Goal: Task Accomplishment & Management: Complete application form

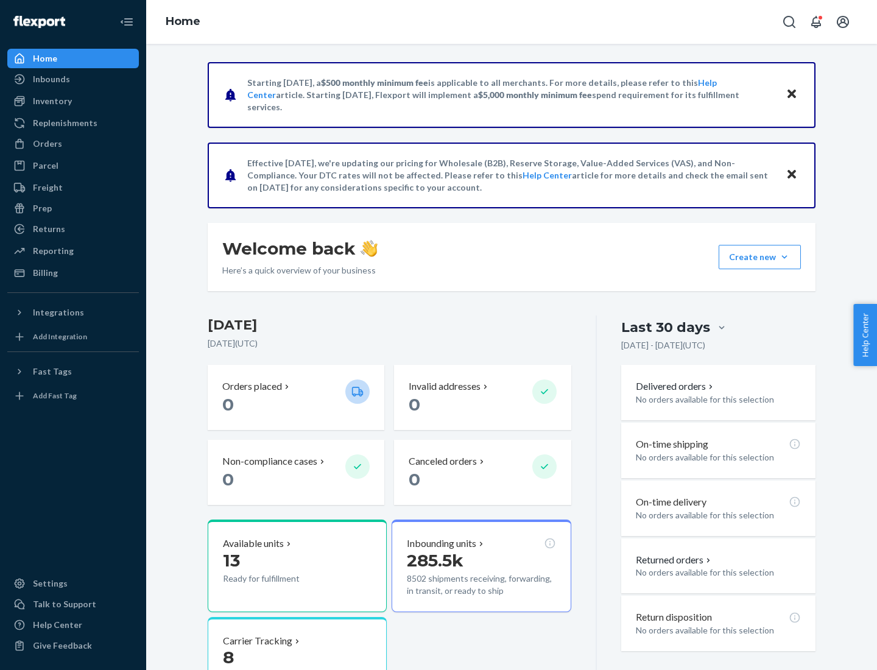
click at [784, 257] on button "Create new Create new inbound Create new order Create new product" at bounding box center [760, 257] width 82 height 24
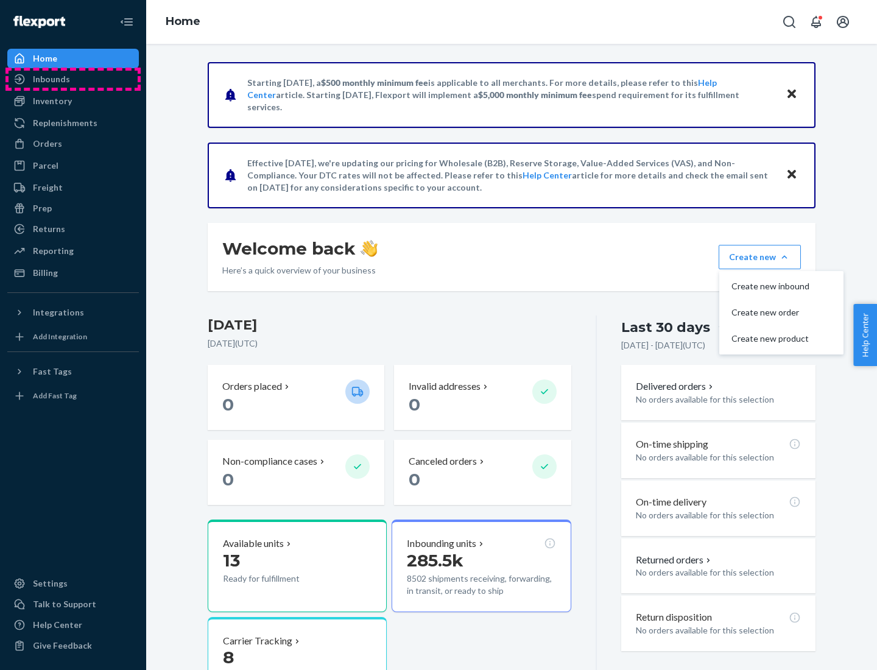
click at [73, 79] on div "Inbounds" at bounding box center [73, 79] width 129 height 17
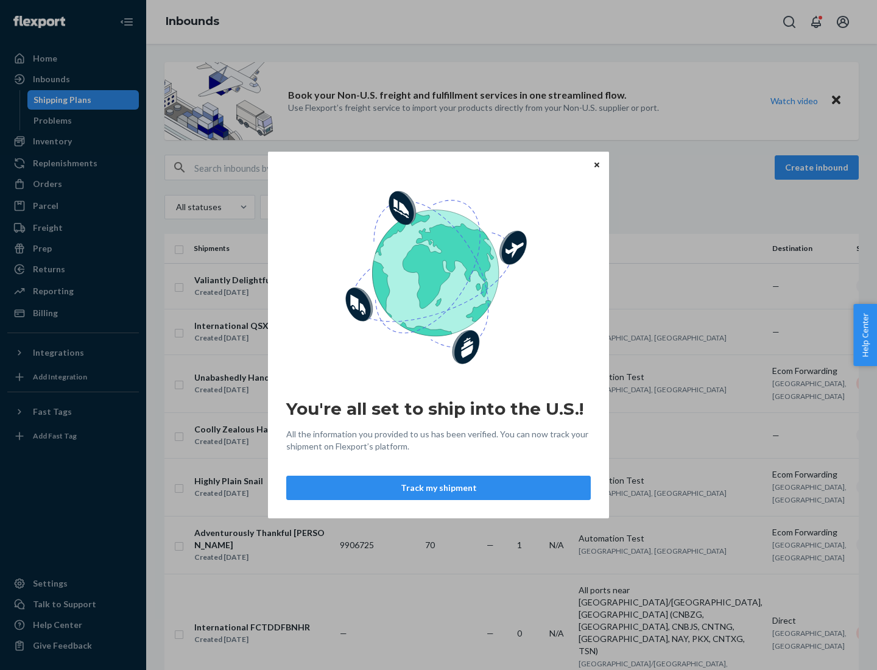
click at [73, 141] on div "You're all set to ship into the U.S.! All the information you provided to us ha…" at bounding box center [438, 335] width 877 height 670
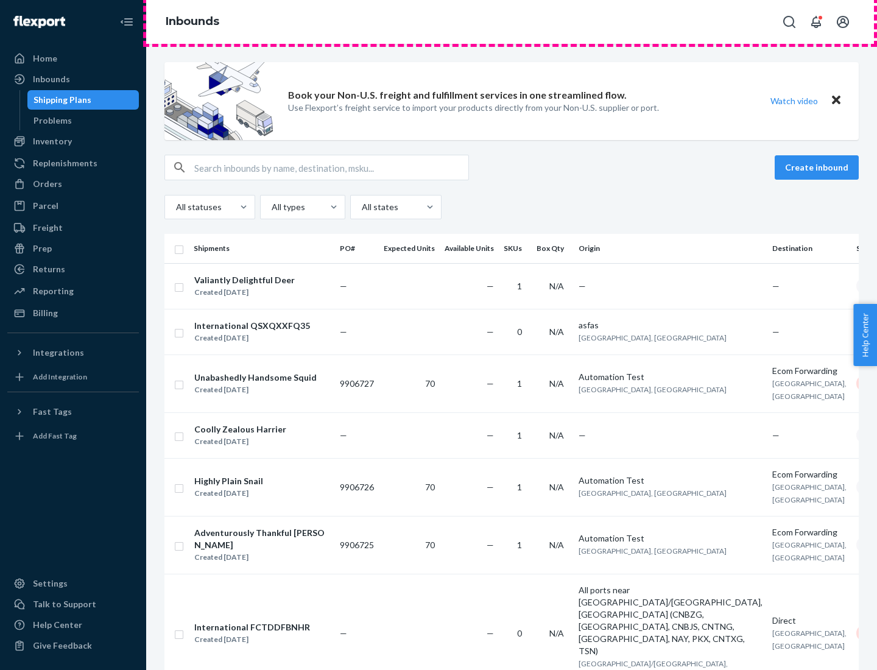
click at [512, 22] on div "Inbounds" at bounding box center [511, 22] width 731 height 44
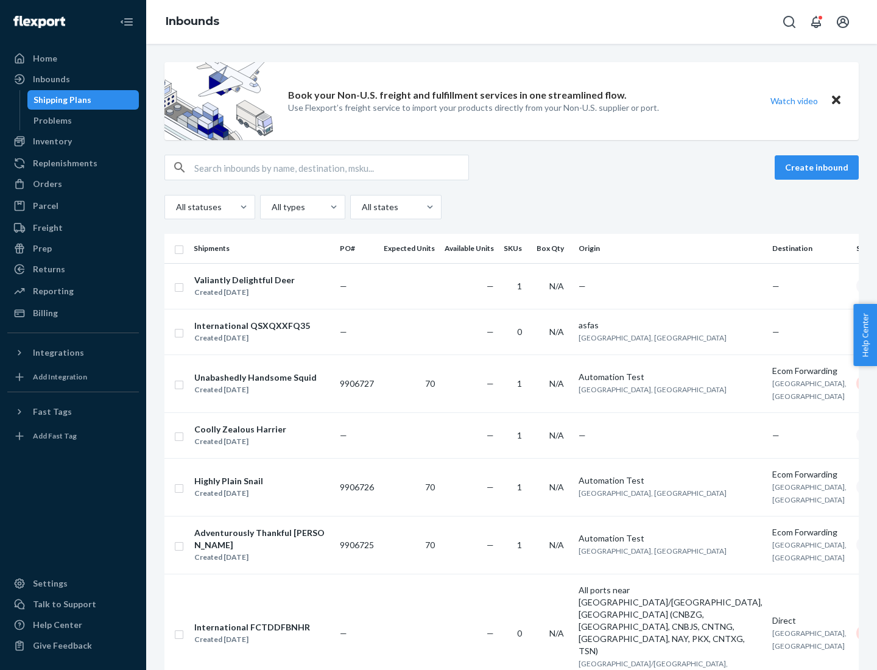
click at [512, 22] on div "Inbounds" at bounding box center [511, 22] width 731 height 44
click at [512, 207] on div "All statuses All types All states" at bounding box center [511, 207] width 694 height 24
click at [60, 100] on div "Shipping Plans" at bounding box center [62, 100] width 58 height 12
click at [818, 167] on button "Create inbound" at bounding box center [817, 167] width 84 height 24
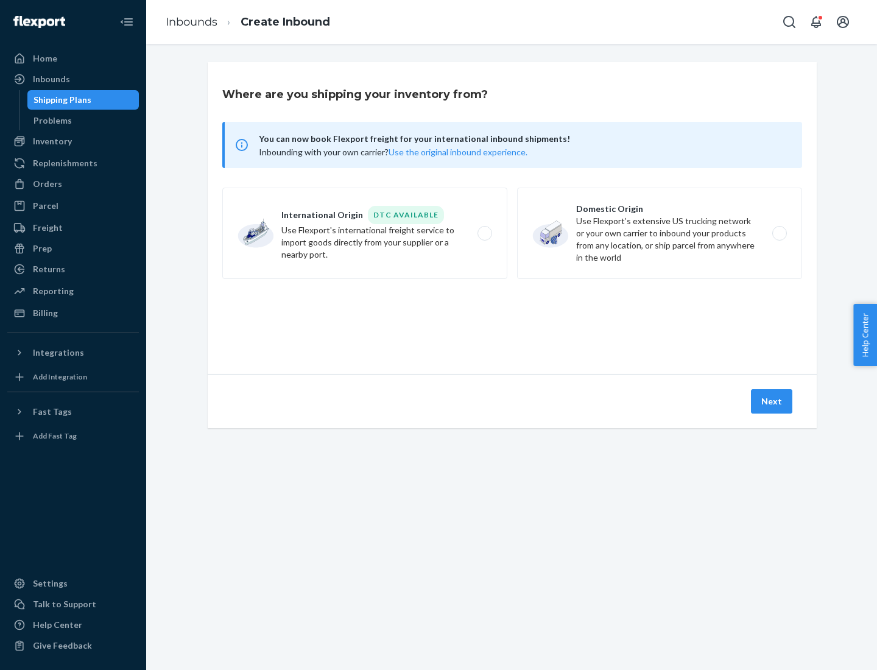
click at [365, 233] on label "International Origin DTC Available Use Flexport's international freight service…" at bounding box center [364, 233] width 285 height 91
click at [484, 233] on input "International Origin DTC Available Use Flexport's international freight service…" at bounding box center [488, 234] width 8 height 8
radio input "true"
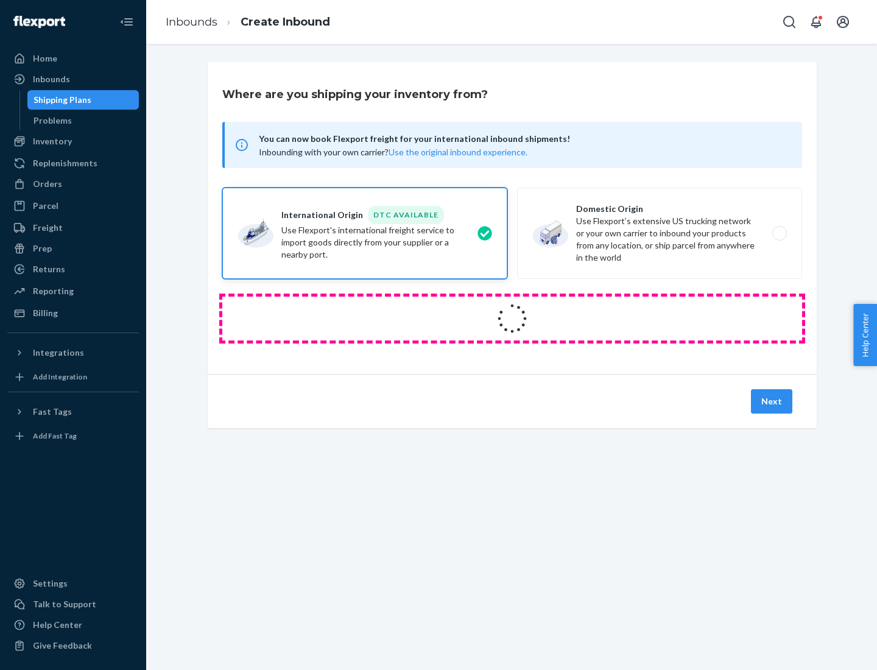
click at [512, 318] on icon at bounding box center [512, 318] width 46 height 46
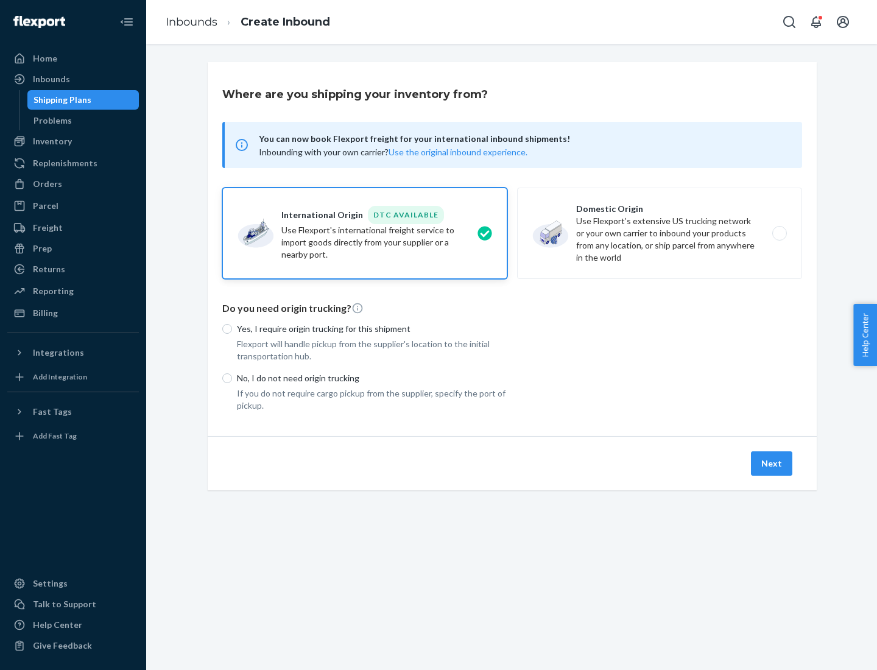
click at [372, 328] on p "Yes, I require origin trucking for this shipment" at bounding box center [372, 329] width 270 height 12
click at [232, 328] on input "Yes, I require origin trucking for this shipment" at bounding box center [227, 329] width 10 height 10
radio input "true"
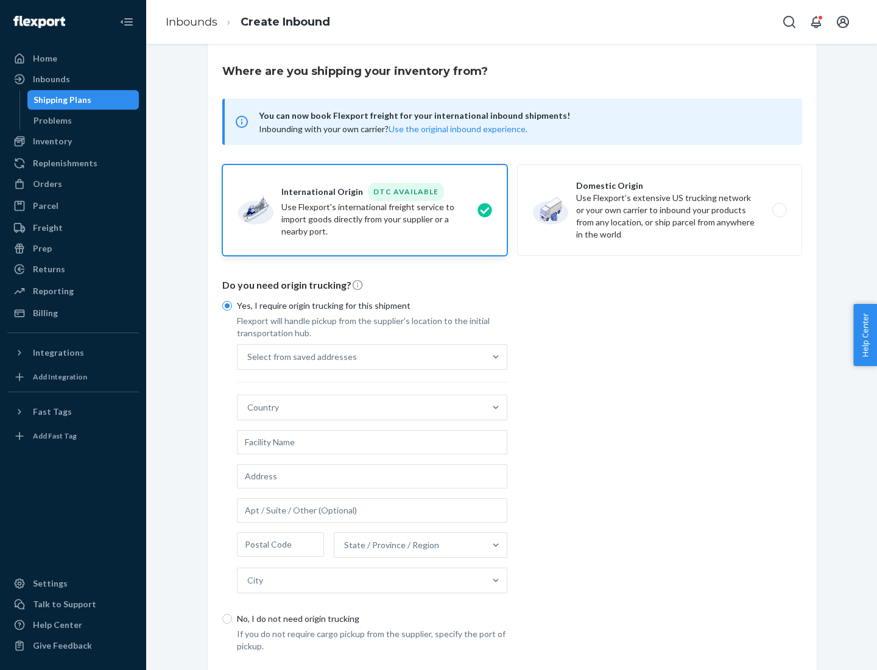
click at [361, 356] on div "Select from saved addresses" at bounding box center [361, 357] width 247 height 24
click at [248, 356] on input "Select from saved addresses" at bounding box center [247, 357] width 1 height 12
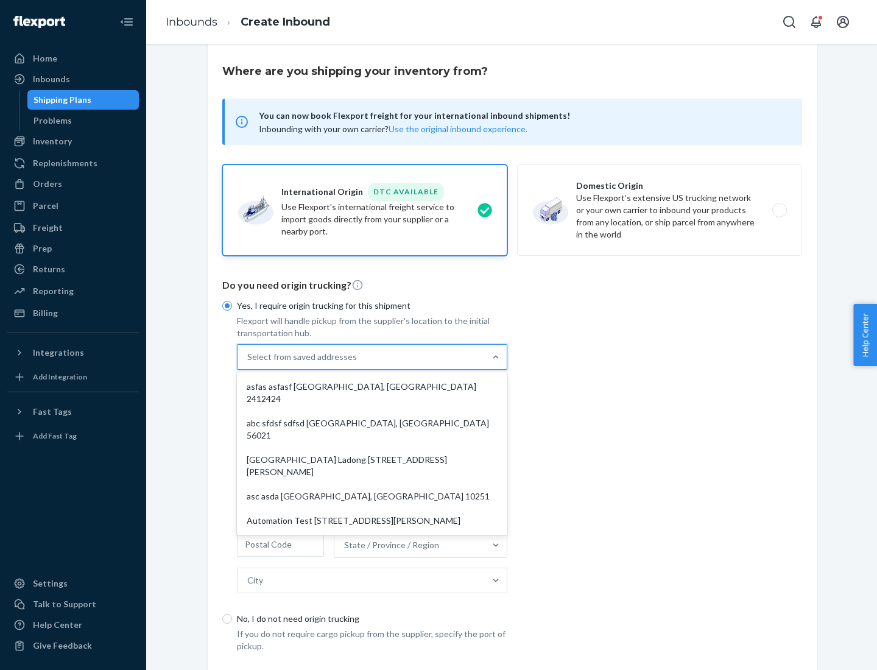
scroll to position [53, 0]
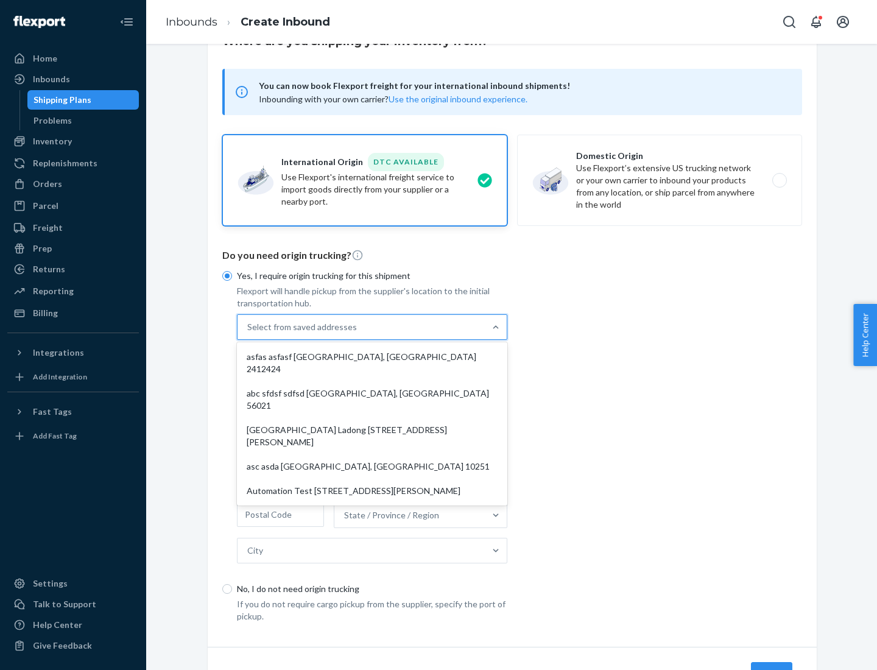
click at [372, 356] on div "asfas asfasf [GEOGRAPHIC_DATA], [GEOGRAPHIC_DATA] 2412424" at bounding box center [372, 363] width 266 height 37
click at [248, 333] on input "option asfas asfasf [GEOGRAPHIC_DATA], [GEOGRAPHIC_DATA] 2412424 focused, 1 of …" at bounding box center [247, 327] width 1 height 12
type input "asfas"
type input "asfasf"
type input "2412424"
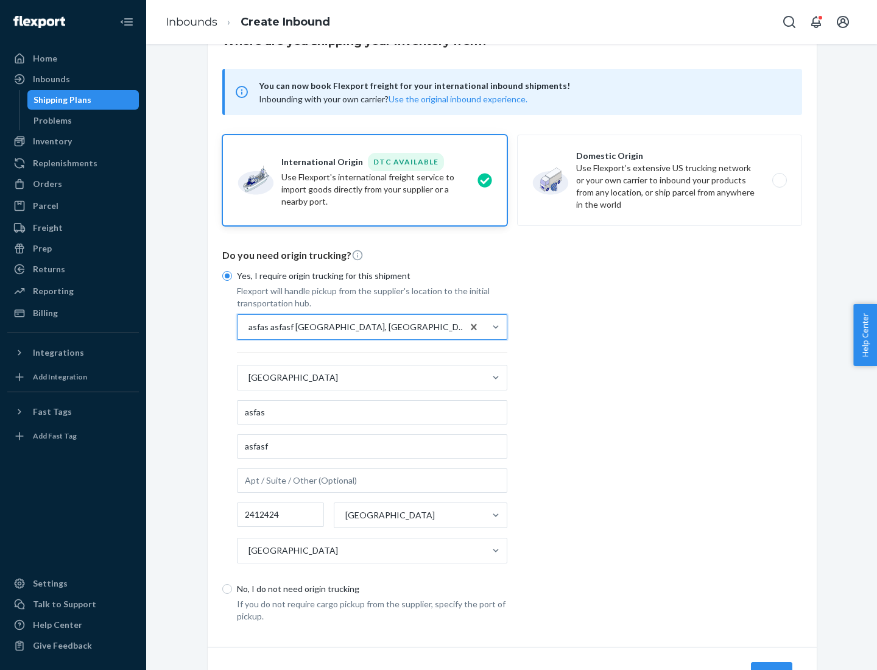
scroll to position [113, 0]
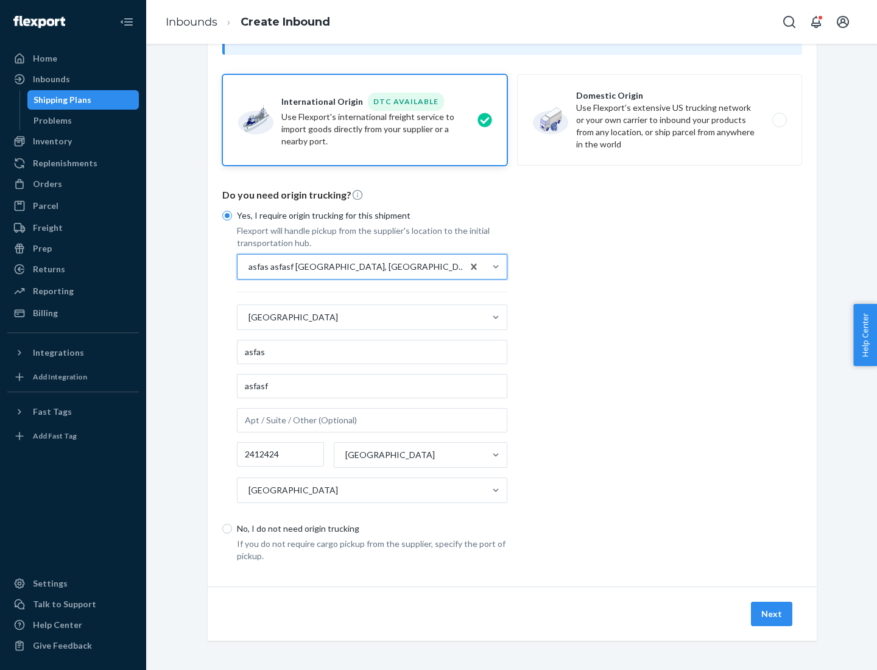
click at [772, 613] on button "Next" at bounding box center [771, 614] width 41 height 24
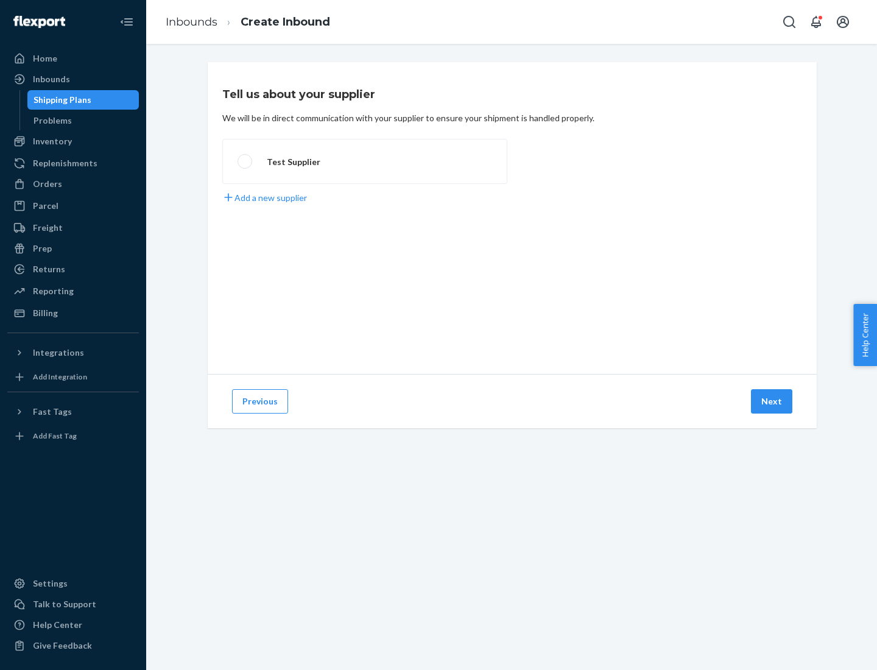
click at [365, 161] on label "Test Supplier" at bounding box center [364, 161] width 285 height 45
click at [245, 161] on input "Test Supplier" at bounding box center [242, 162] width 8 height 8
radio input "true"
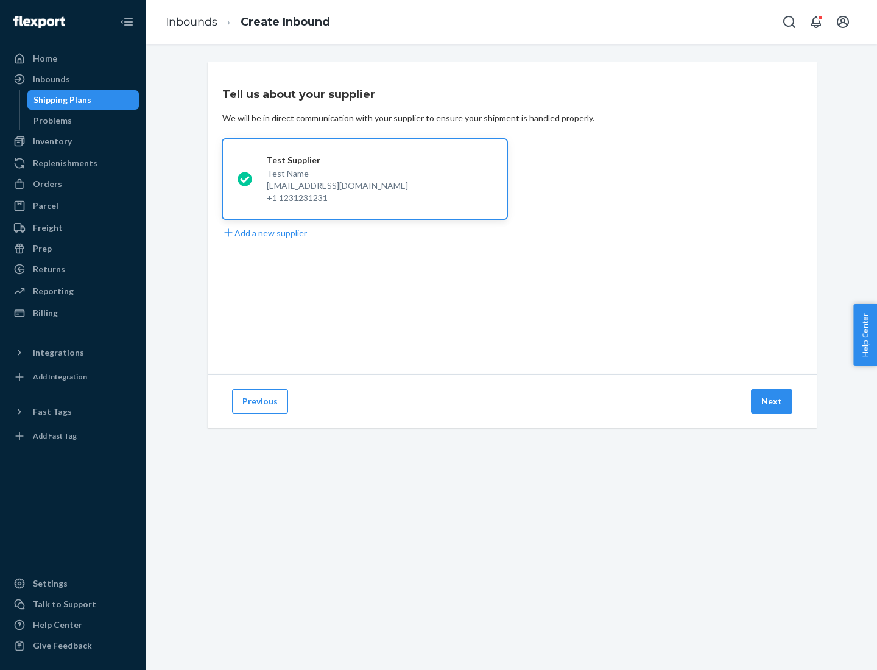
click at [772, 401] on button "Next" at bounding box center [771, 401] width 41 height 24
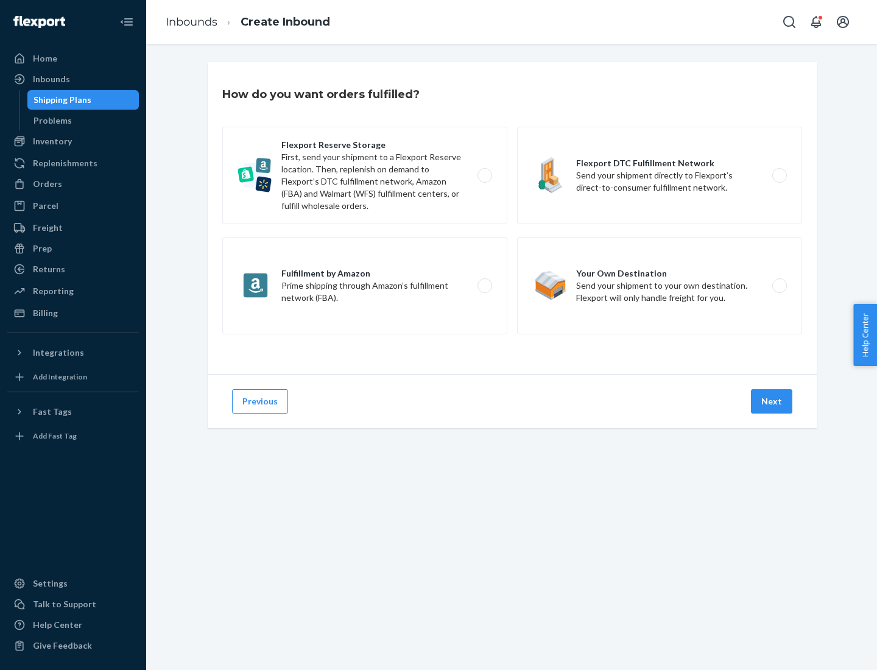
click at [365, 286] on label "Fulfillment by Amazon Prime shipping through Amazon’s fulfillment network (FBA)." at bounding box center [364, 285] width 285 height 97
click at [484, 286] on input "Fulfillment by Amazon Prime shipping through Amazon’s fulfillment network (FBA)." at bounding box center [488, 286] width 8 height 8
radio input "true"
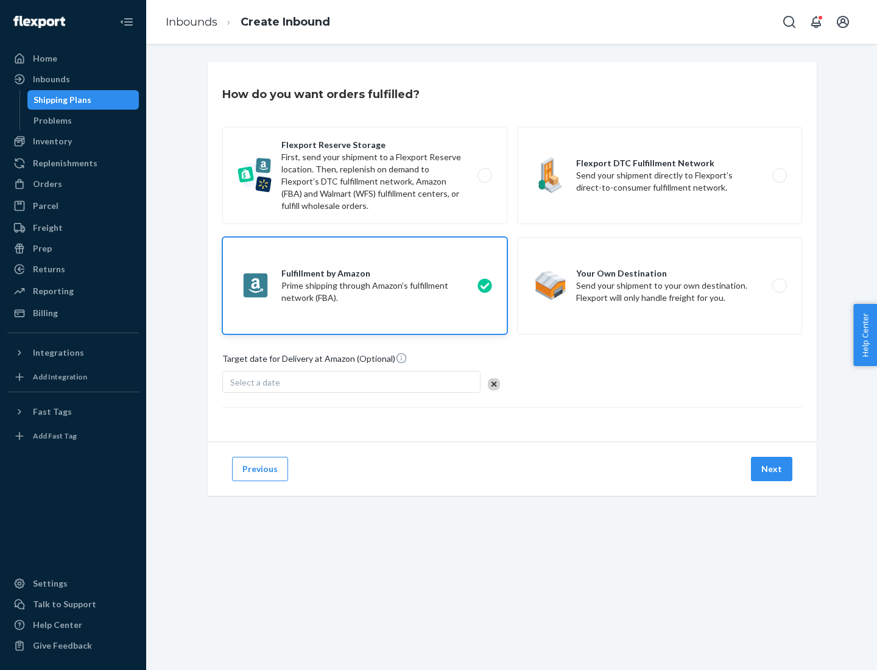
click at [772, 469] on button "Next" at bounding box center [771, 469] width 41 height 24
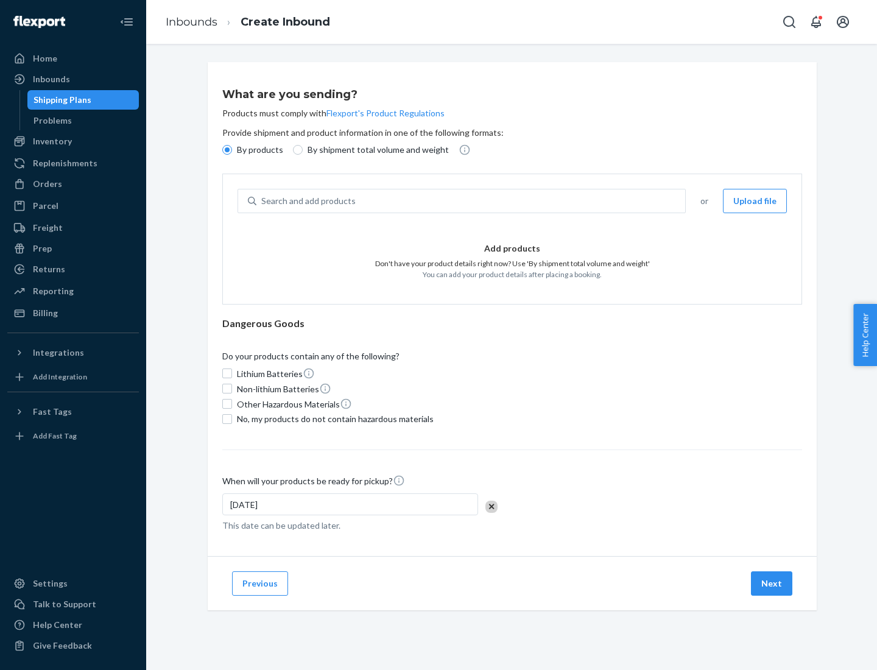
click at [375, 150] on p "By shipment total volume and weight" at bounding box center [378, 150] width 141 height 12
click at [303, 150] on input "By shipment total volume and weight" at bounding box center [298, 150] width 10 height 10
radio input "true"
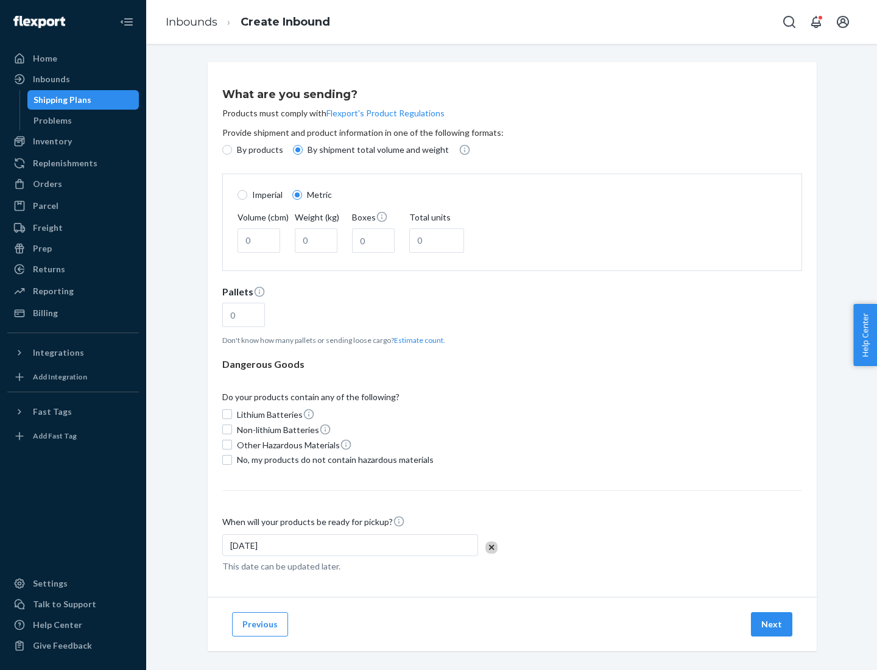
click at [259, 150] on p "By products" at bounding box center [260, 150] width 46 height 12
click at [232, 150] on input "By products" at bounding box center [227, 150] width 10 height 10
radio input "true"
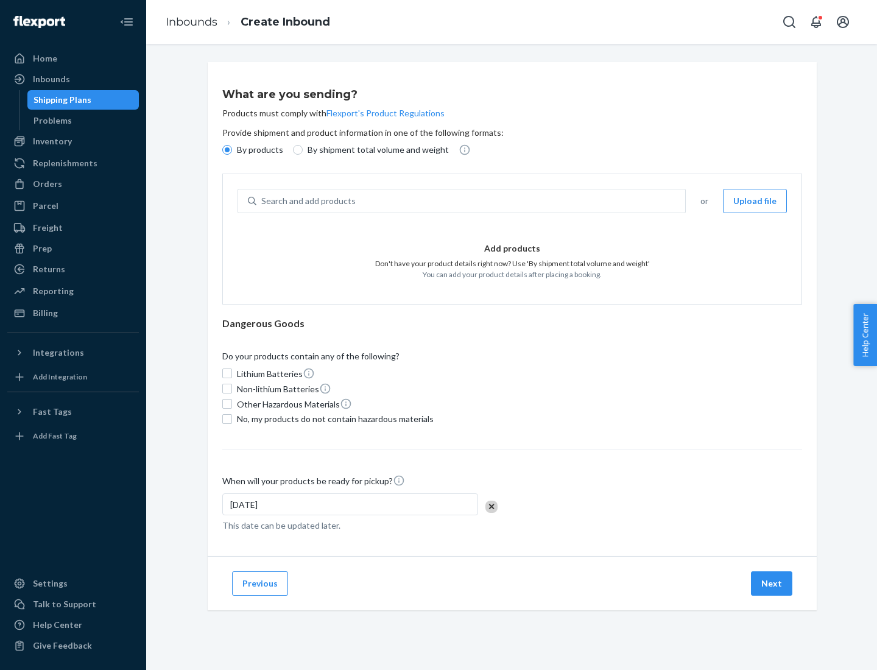
click at [471, 201] on div "Search and add products" at bounding box center [470, 201] width 429 height 22
click at [262, 201] on input "Search and add products" at bounding box center [261, 201] width 1 height 12
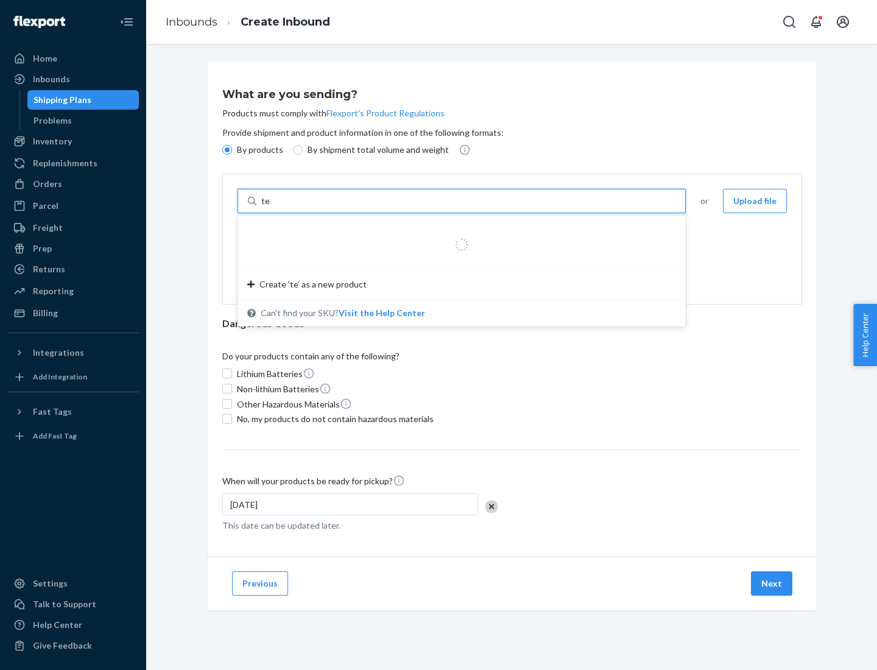
type input "test"
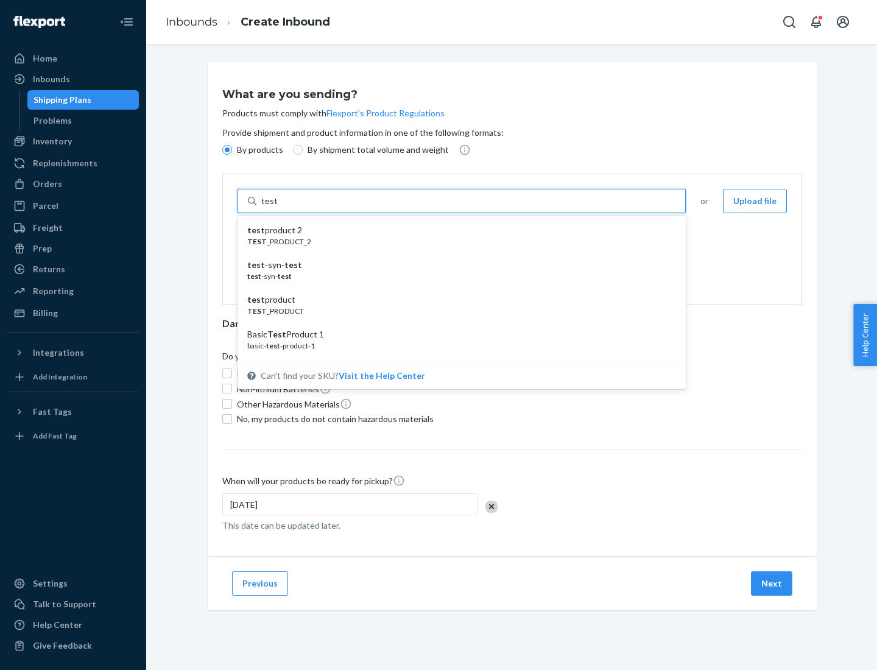
click at [457, 230] on div "test product 2" at bounding box center [456, 230] width 419 height 12
click at [277, 207] on input "test" at bounding box center [269, 201] width 16 height 12
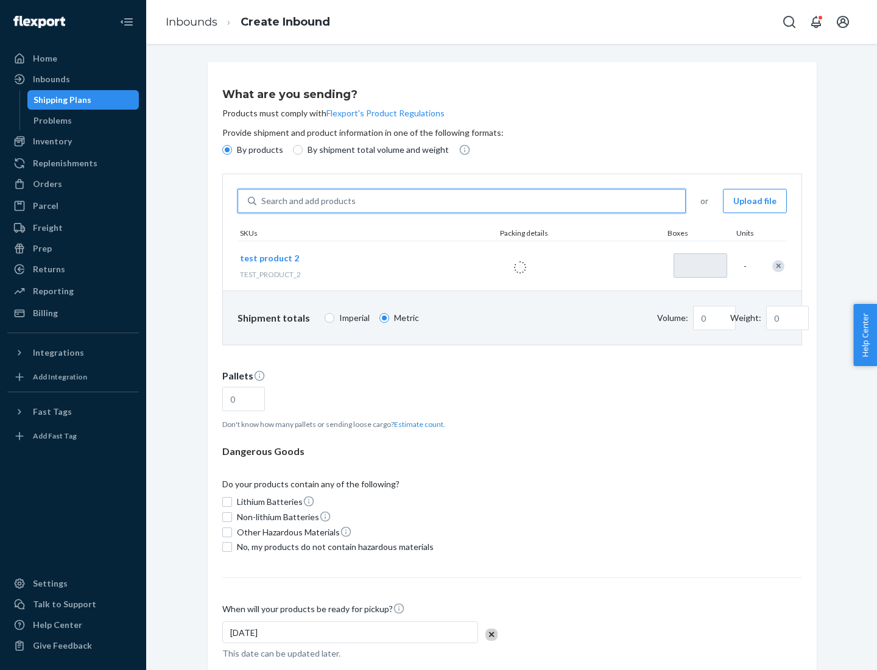
type input "1"
type input "0.02"
type input "22.23"
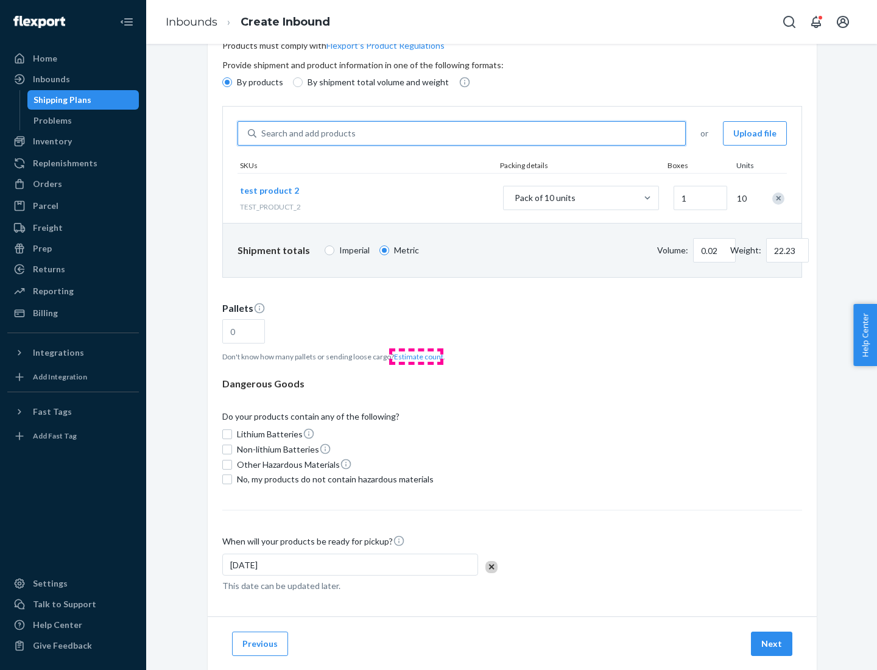
click at [416, 356] on button "Estimate count" at bounding box center [418, 356] width 49 height 10
type input "1"
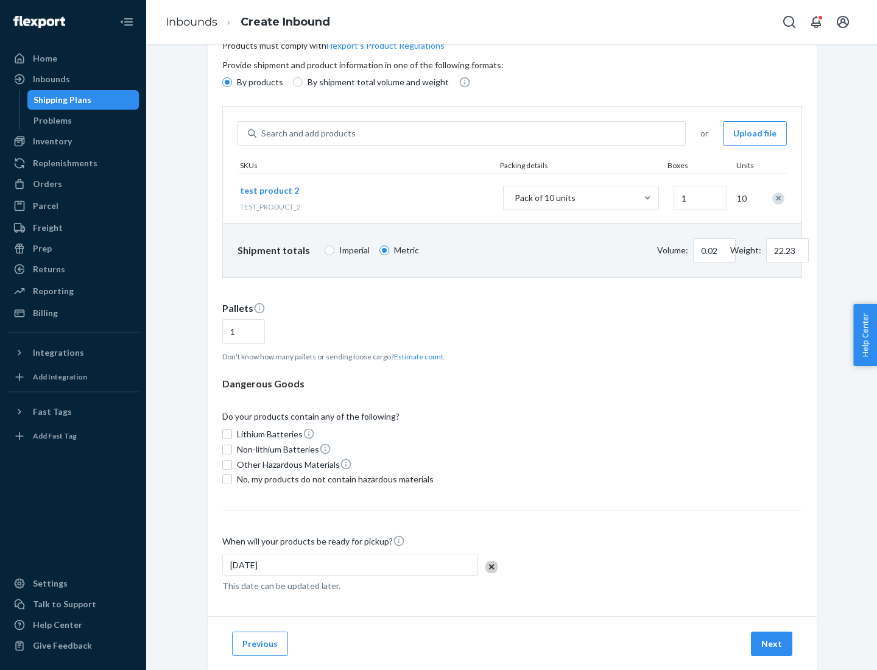
scroll to position [97, 0]
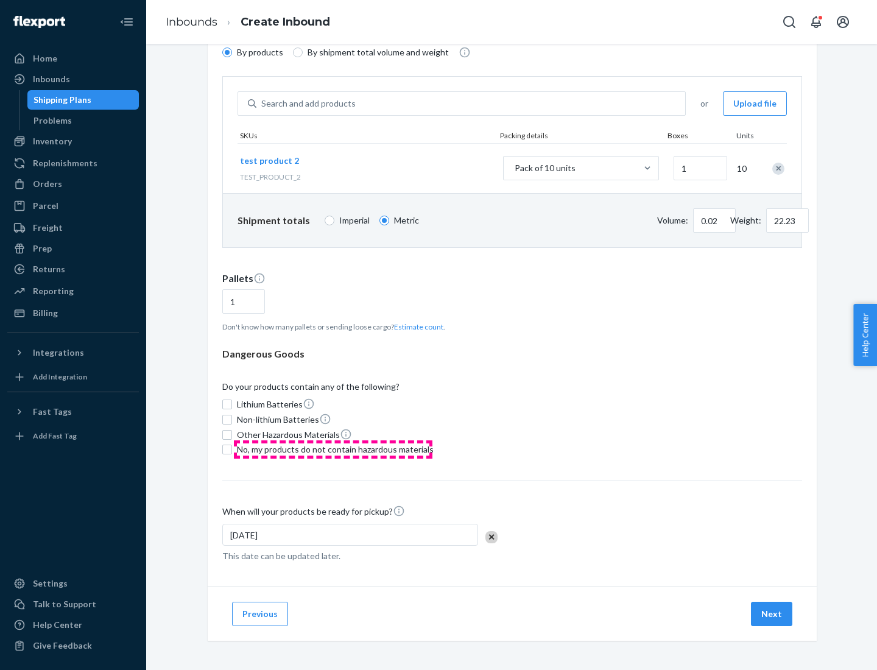
click at [333, 449] on span "No, my products do not contain hazardous materials" at bounding box center [335, 449] width 197 height 12
click at [232, 449] on input "No, my products do not contain hazardous materials" at bounding box center [227, 450] width 10 height 10
checkbox input "true"
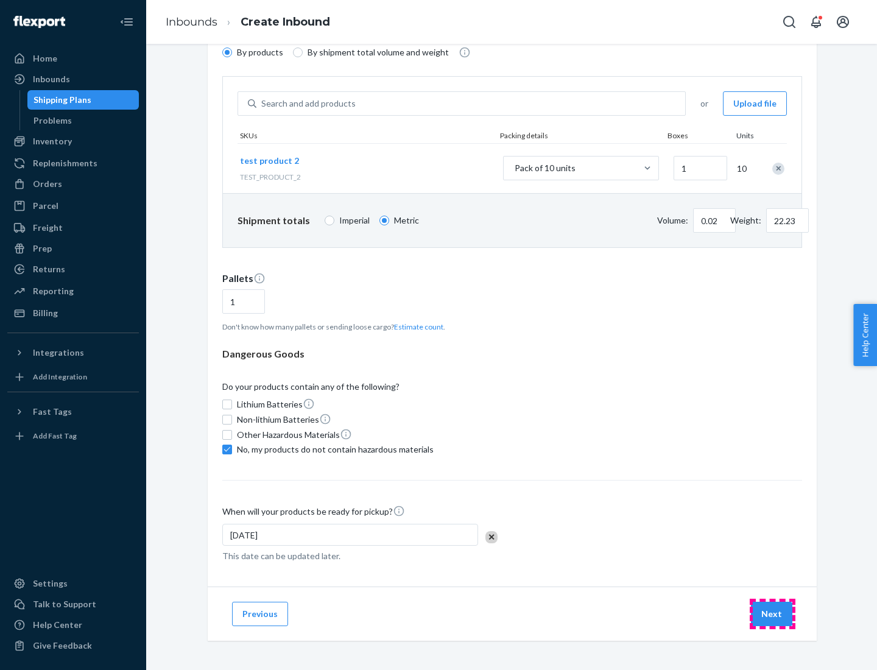
click at [772, 614] on button "Next" at bounding box center [771, 614] width 41 height 24
